Goal: Task Accomplishment & Management: Complete application form

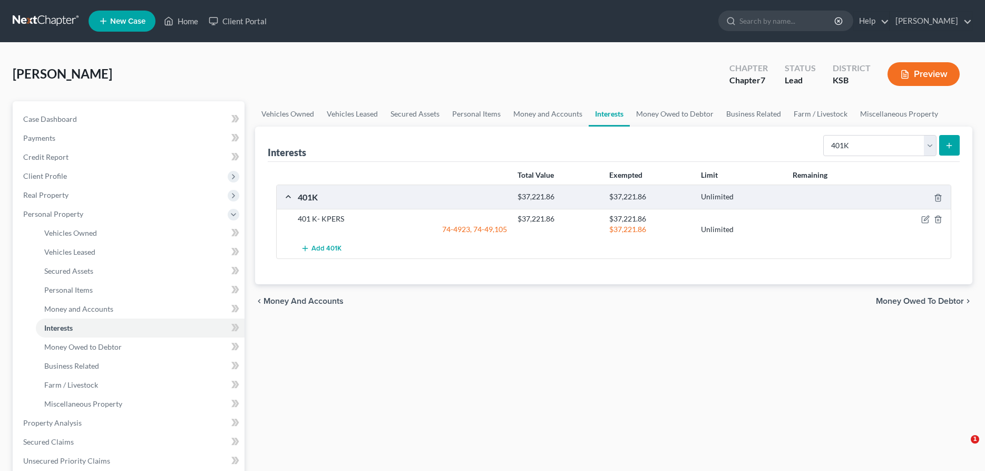
select select "401k"
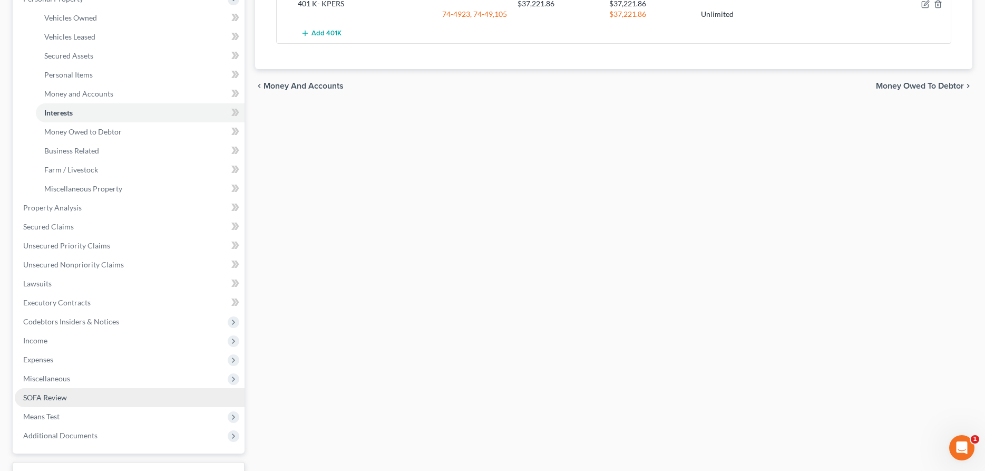
scroll to position [297, 0]
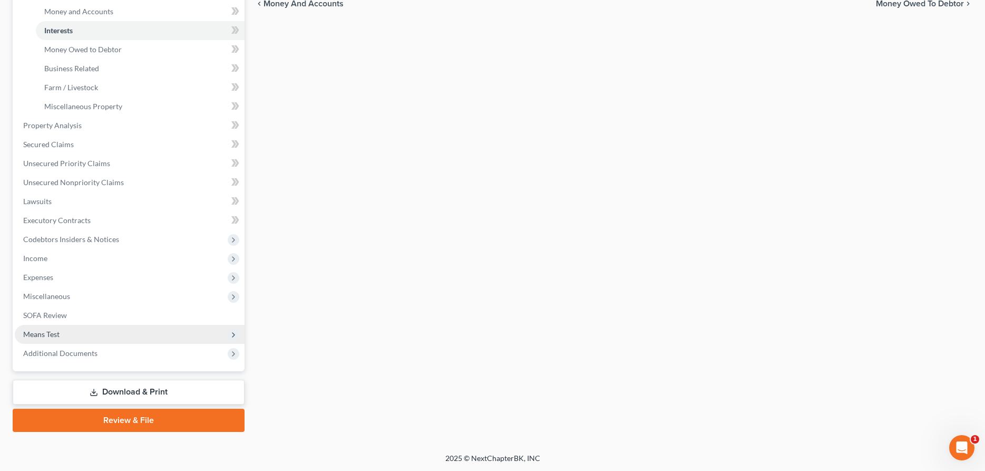
click at [52, 336] on span "Means Test" at bounding box center [41, 333] width 36 height 9
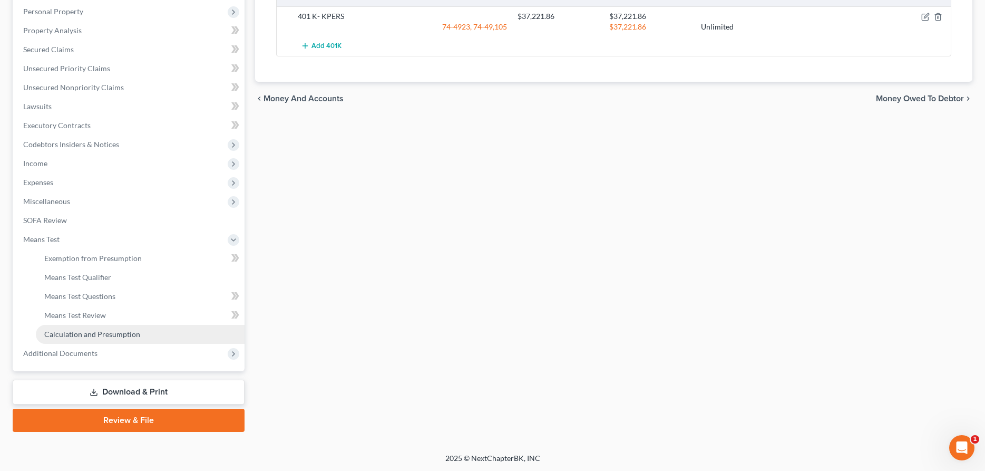
click at [74, 333] on span "Calculation and Presumption" at bounding box center [92, 333] width 96 height 9
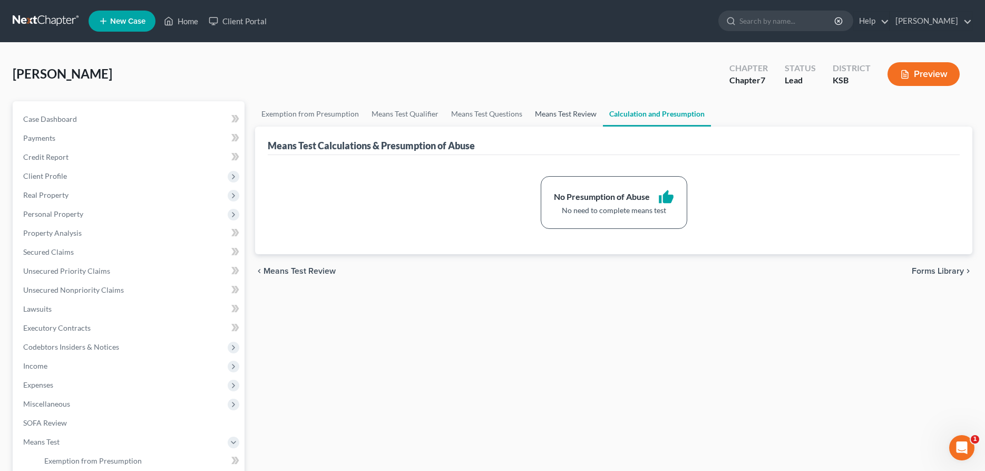
click at [579, 115] on link "Means Test Review" at bounding box center [566, 113] width 74 height 25
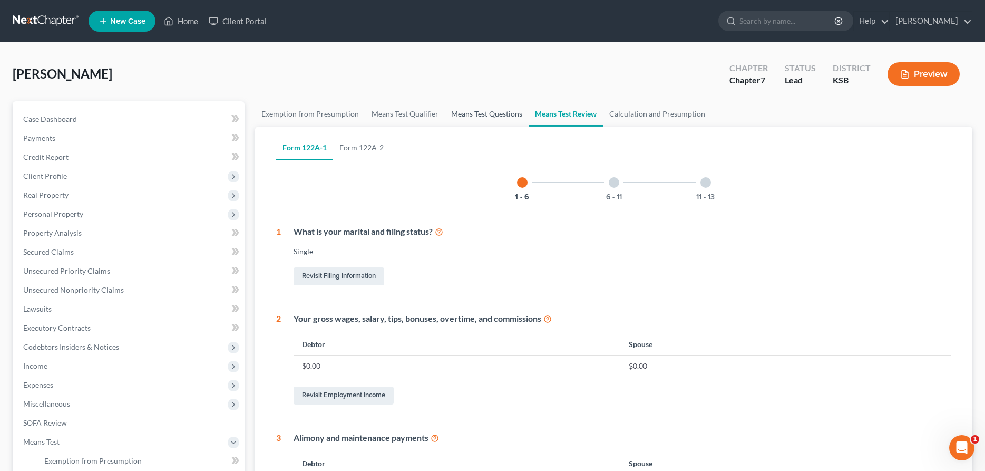
click at [490, 116] on link "Means Test Questions" at bounding box center [487, 113] width 84 height 25
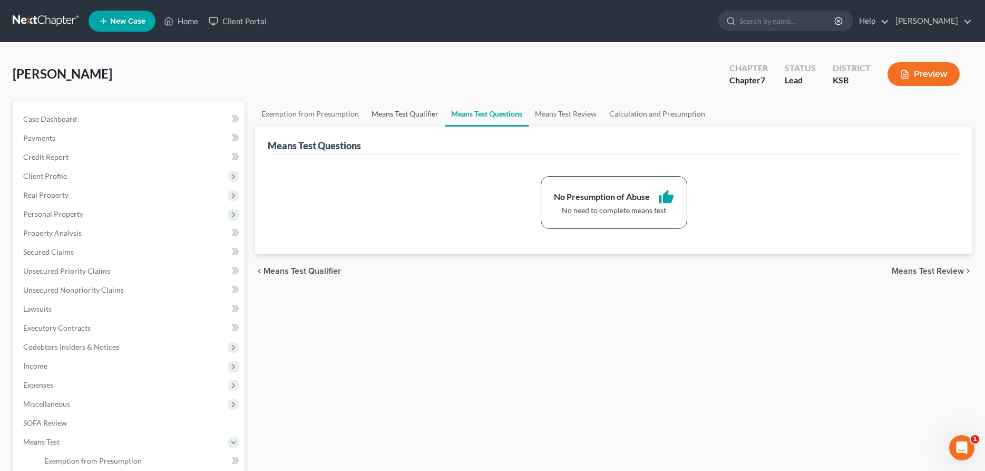
click at [421, 112] on link "Means Test Qualifier" at bounding box center [405, 113] width 80 height 25
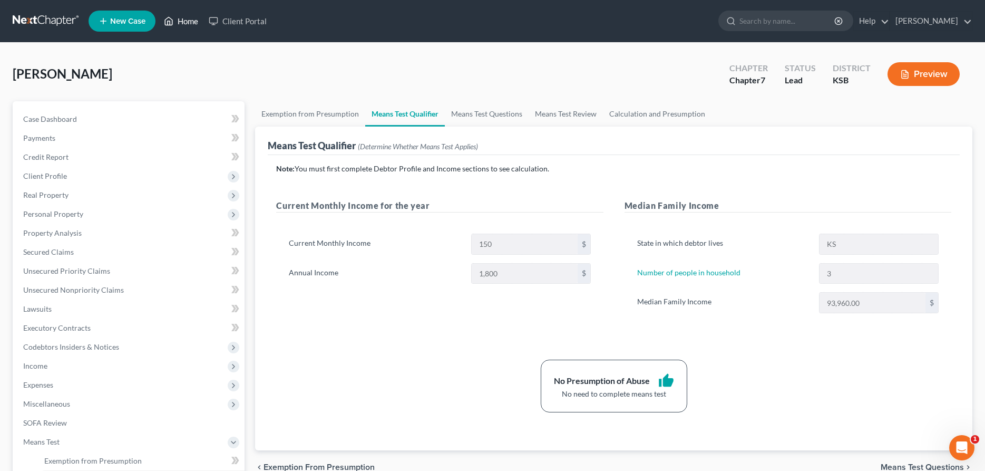
click at [188, 19] on link "Home" at bounding box center [181, 21] width 45 height 19
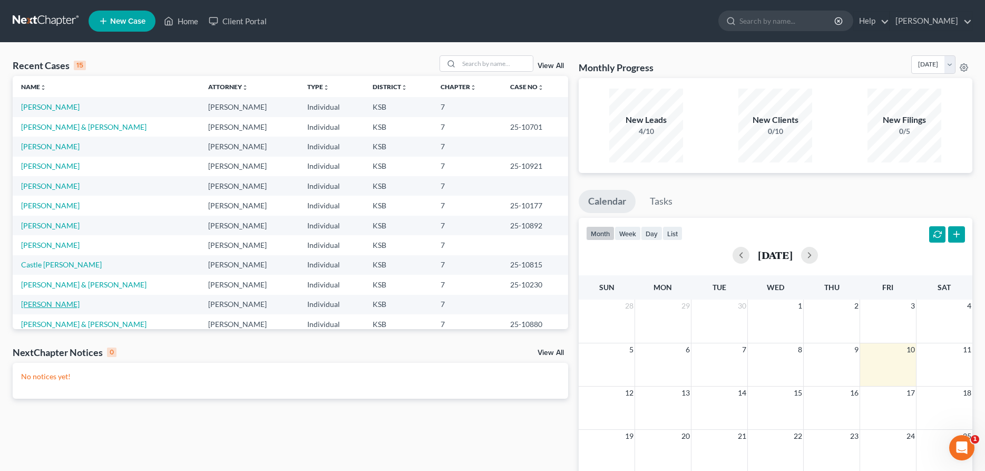
click at [54, 307] on link "[PERSON_NAME]" at bounding box center [50, 303] width 58 height 9
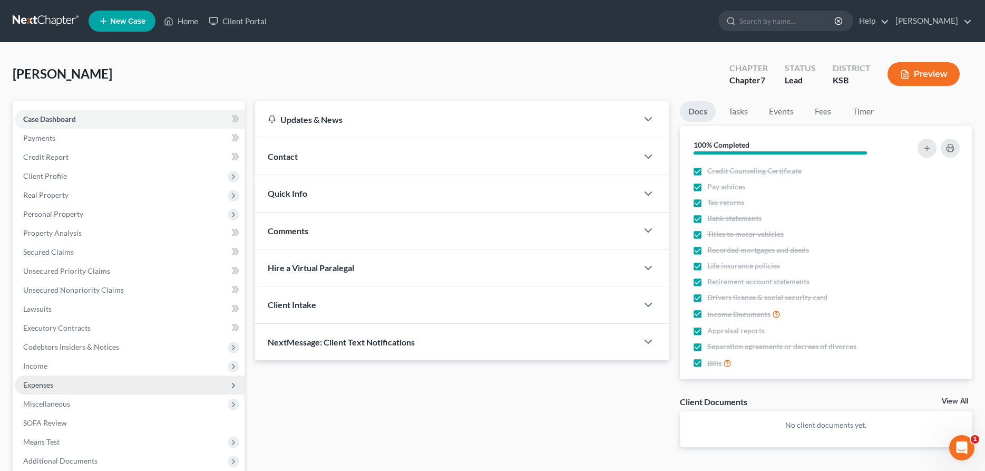
click at [48, 385] on span "Expenses" at bounding box center [38, 384] width 30 height 9
click at [57, 398] on link "Home" at bounding box center [140, 403] width 209 height 19
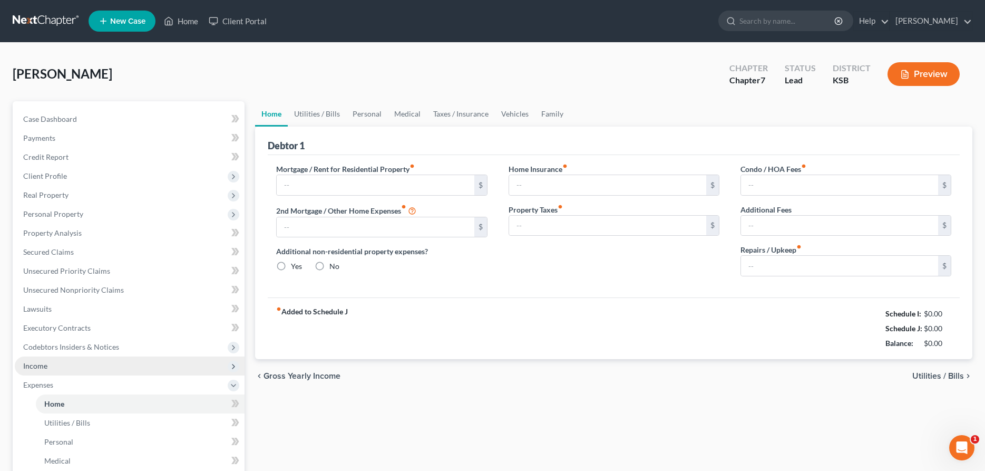
type input "550.00"
type input "0.00"
radio input "true"
type input "50.00"
type input "0.00"
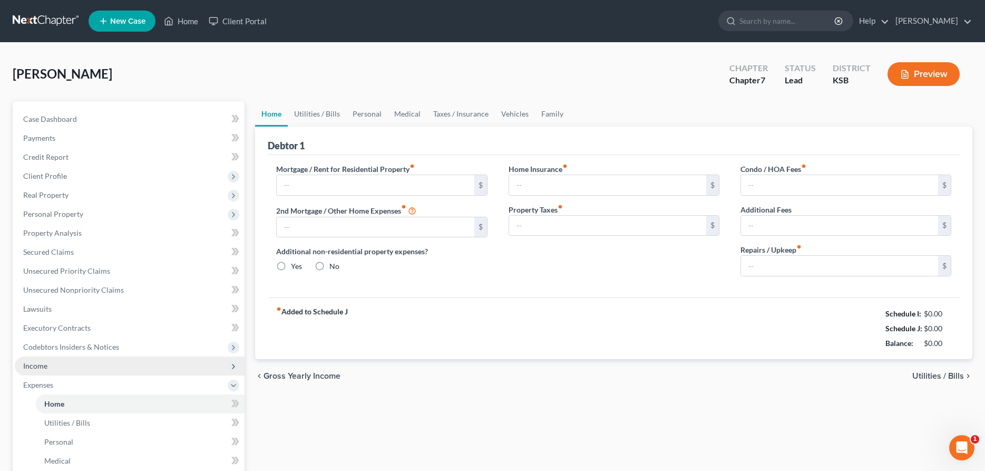
type input "0.00"
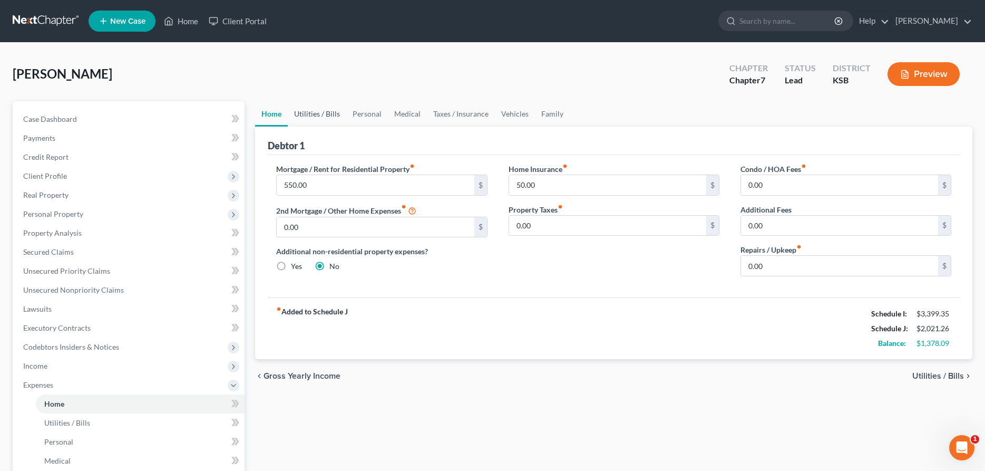
click at [323, 110] on link "Utilities / Bills" at bounding box center [317, 113] width 58 height 25
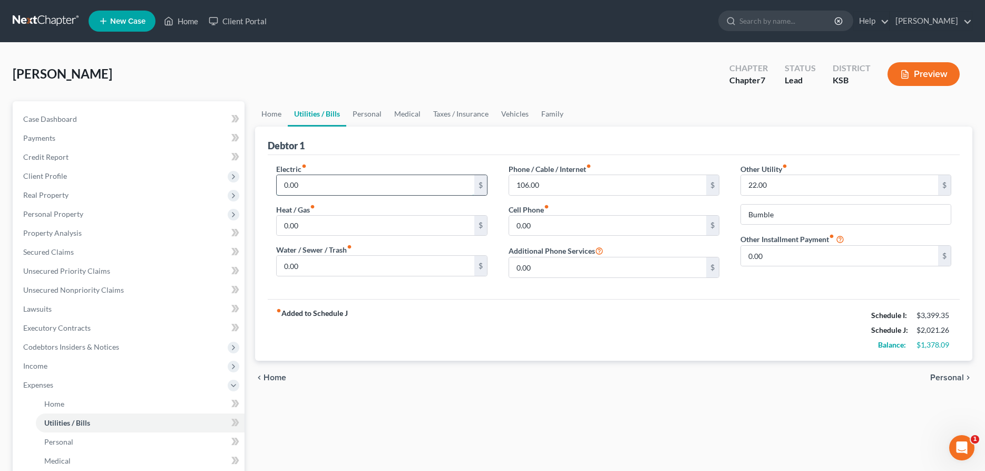
click at [358, 187] on input "0.00" at bounding box center [375, 185] width 197 height 20
type input "250.00"
type input "150.00"
type input "100.00"
type input "250.00"
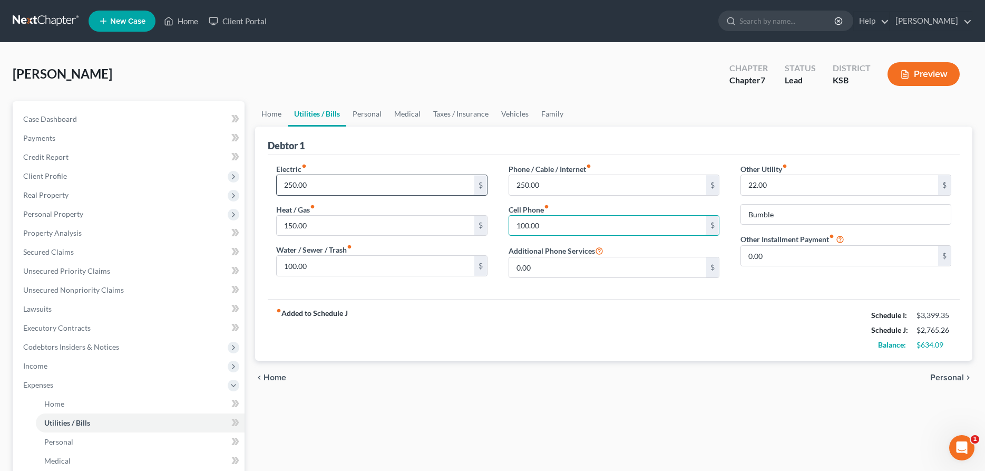
type input "100.00"
click at [758, 255] on input "0.00" at bounding box center [839, 256] width 197 height 20
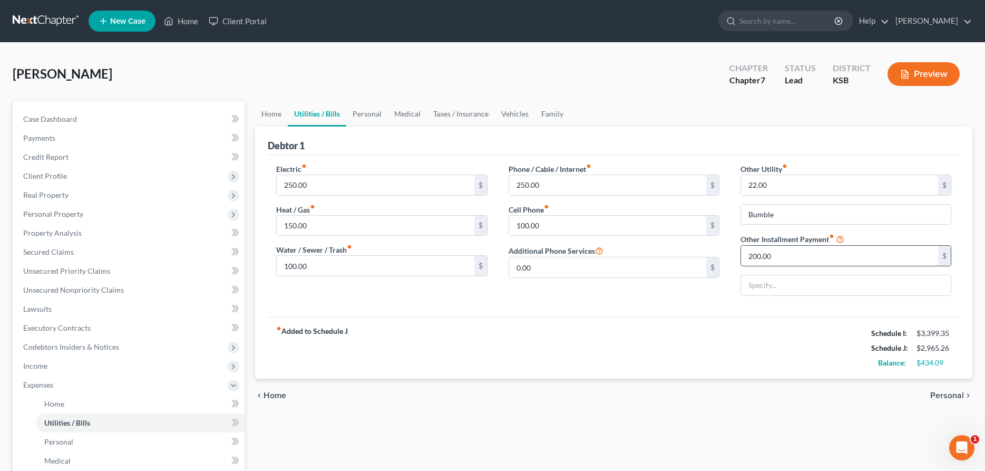
type input "200.00"
type input "Court Fines"
click at [368, 109] on link "Personal" at bounding box center [367, 113] width 42 height 25
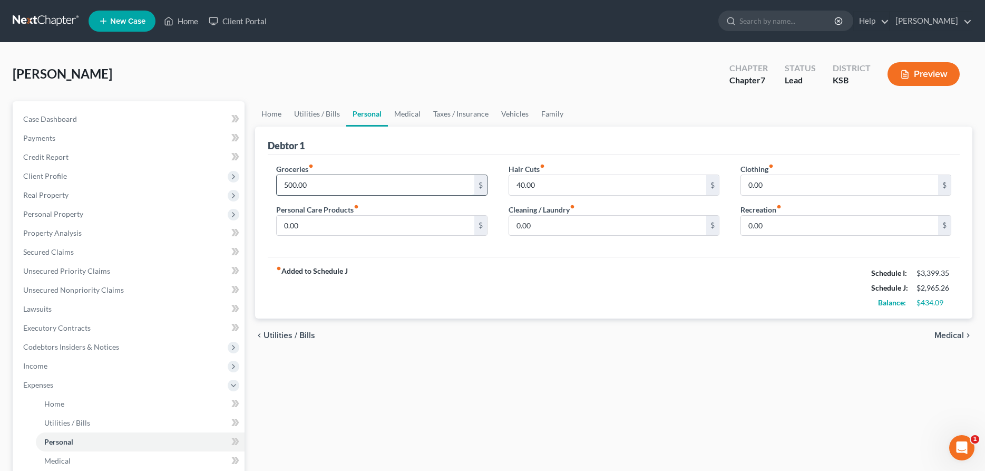
click at [373, 184] on input "500.00" at bounding box center [375, 185] width 197 height 20
type input "600.00"
type input "100.00"
type input "50.00"
type input "125.00"
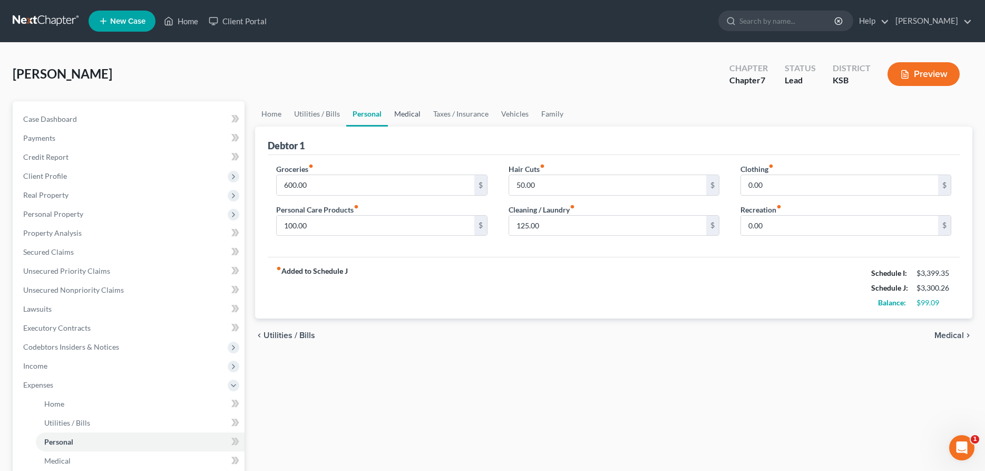
click at [407, 117] on link "Medical" at bounding box center [407, 113] width 39 height 25
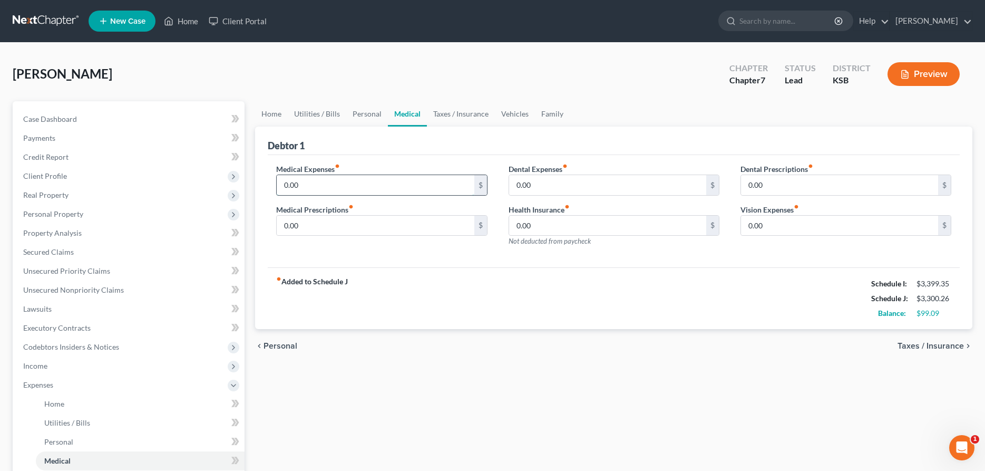
click at [359, 188] on input "0.00" at bounding box center [375, 185] width 197 height 20
type input "150.00"
click at [512, 112] on link "Vehicles" at bounding box center [515, 113] width 40 height 25
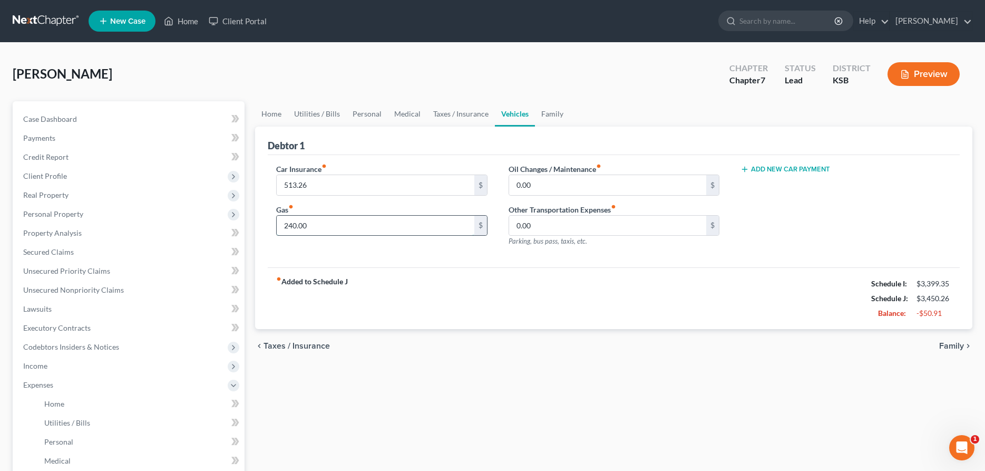
click at [409, 231] on input "240.00" at bounding box center [375, 226] width 197 height 20
type input "250.00"
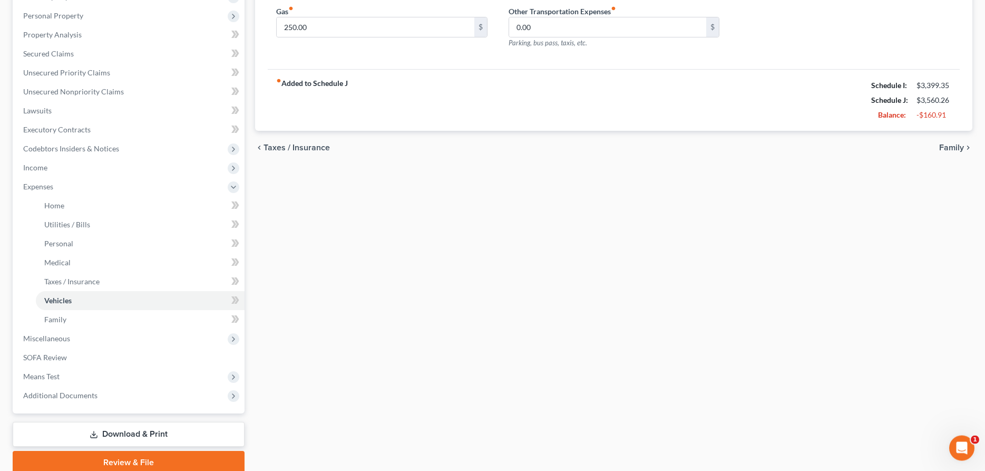
scroll to position [215, 0]
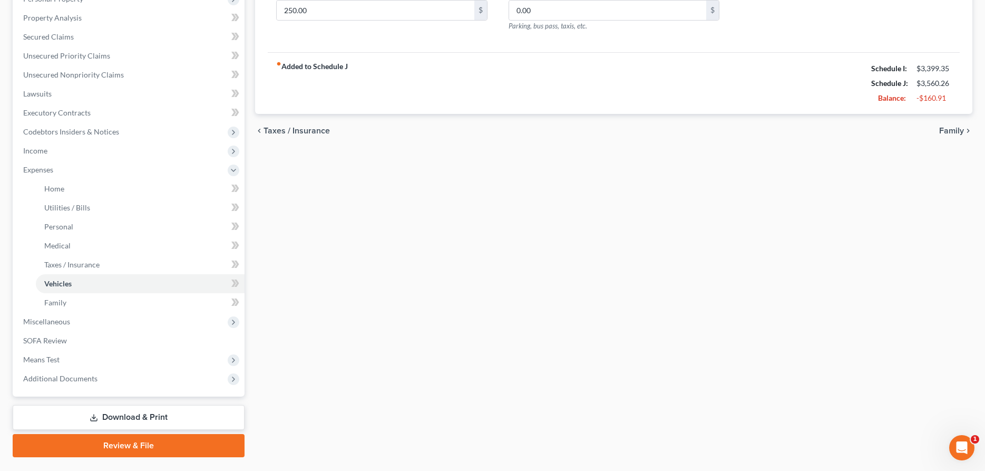
type input "100.00"
click at [131, 418] on link "Download & Print" at bounding box center [129, 417] width 232 height 25
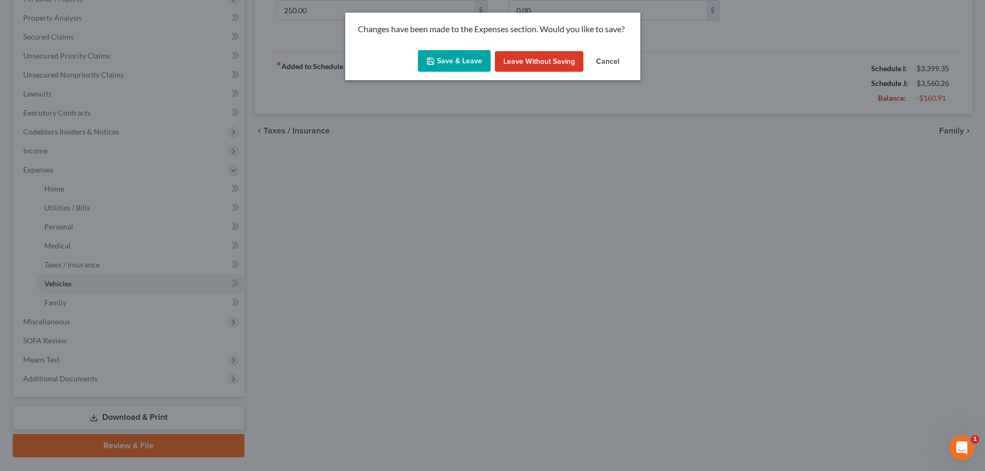
click at [438, 60] on button "Save & Leave" at bounding box center [454, 61] width 73 height 22
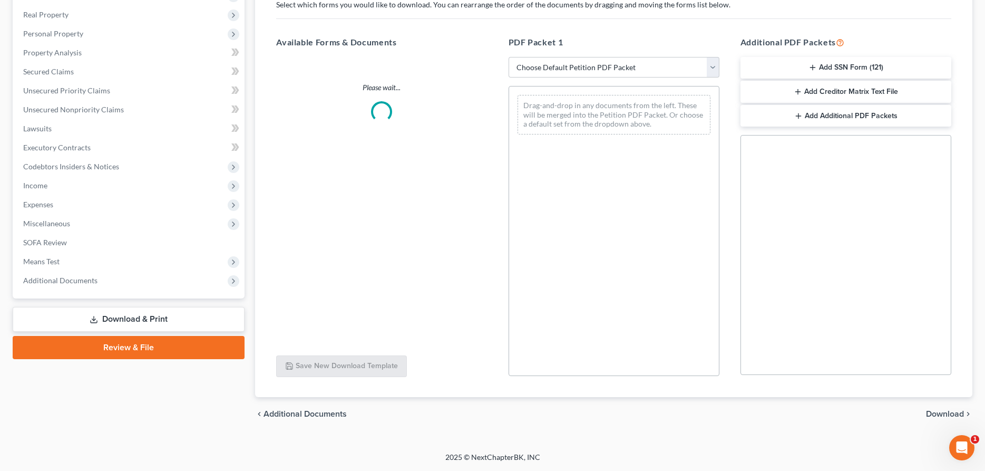
scroll to position [180, 0]
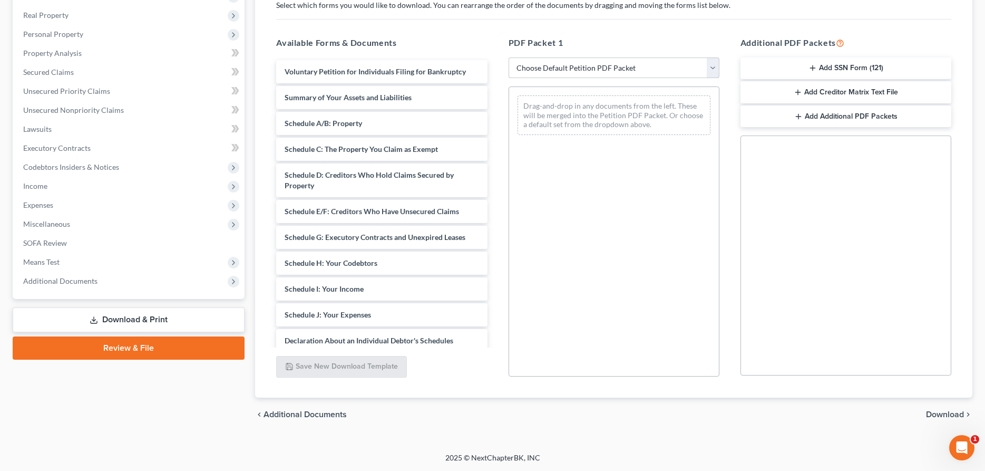
select select "4"
click option "District of KS" at bounding box center [0, 0] width 0 height 0
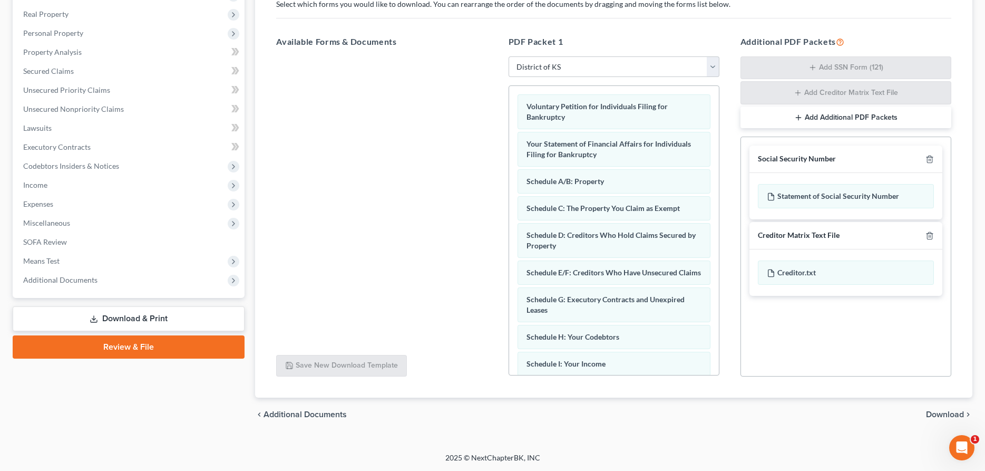
click at [948, 415] on span "Download" at bounding box center [945, 414] width 38 height 8
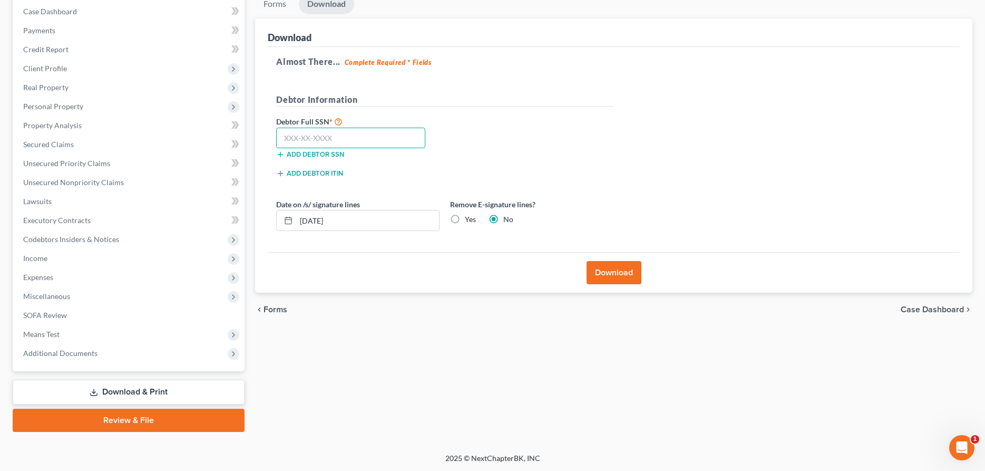
click at [360, 132] on input "text" at bounding box center [350, 138] width 149 height 21
type input "511-88-0523"
click at [613, 270] on button "Download" at bounding box center [614, 272] width 55 height 23
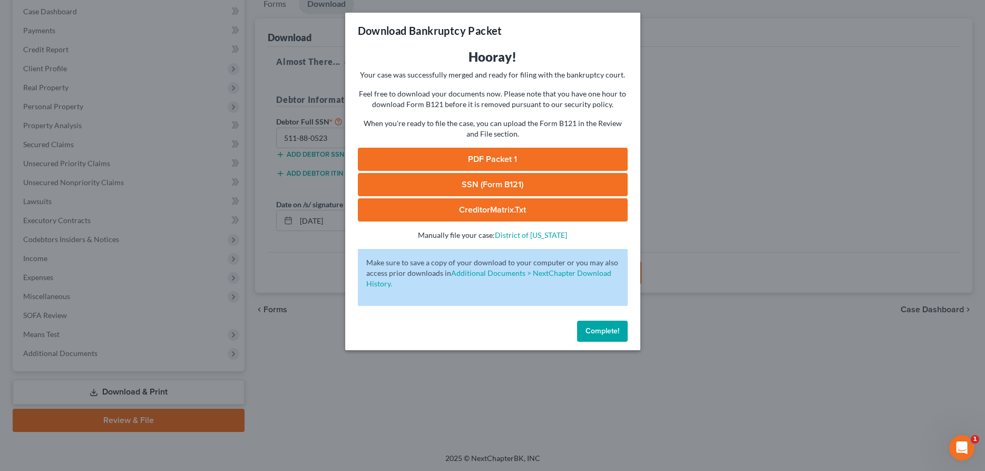
click at [501, 158] on link "PDF Packet 1" at bounding box center [493, 159] width 270 height 23
click at [606, 327] on span "Complete!" at bounding box center [603, 330] width 34 height 9
